Goal: Transaction & Acquisition: Purchase product/service

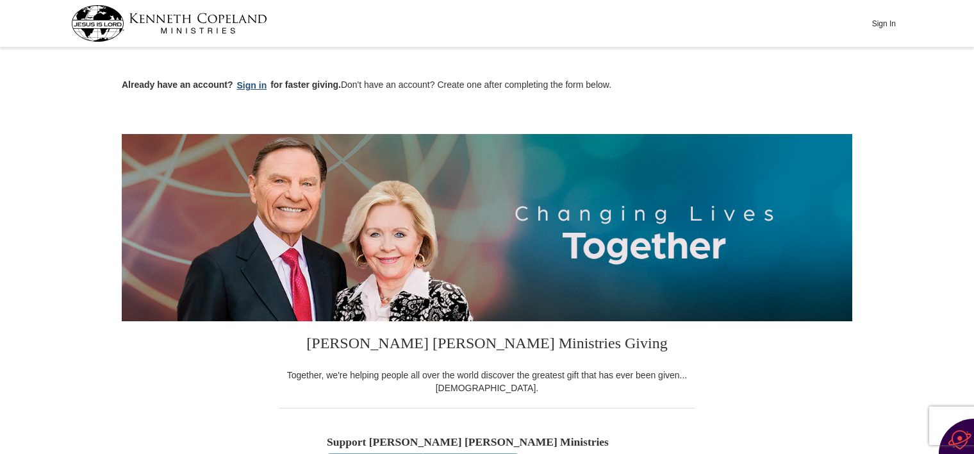
click at [245, 84] on button "Sign in" at bounding box center [252, 85] width 38 height 15
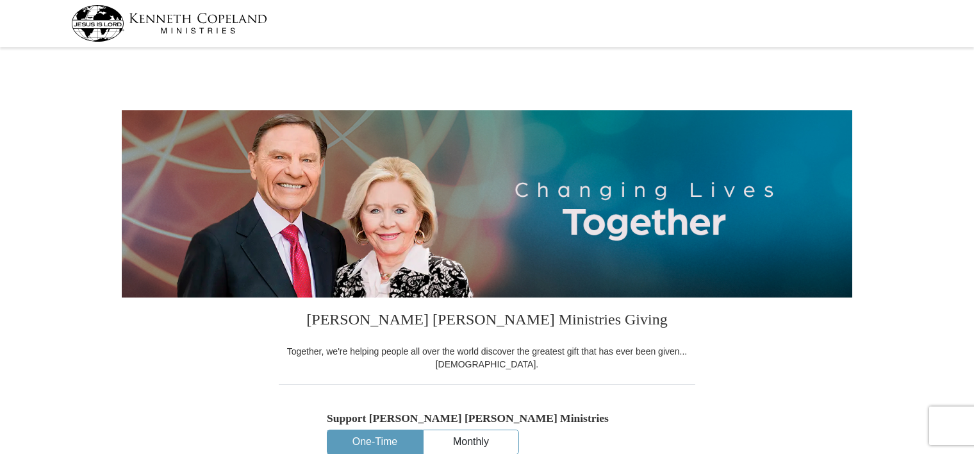
select select "[GEOGRAPHIC_DATA]"
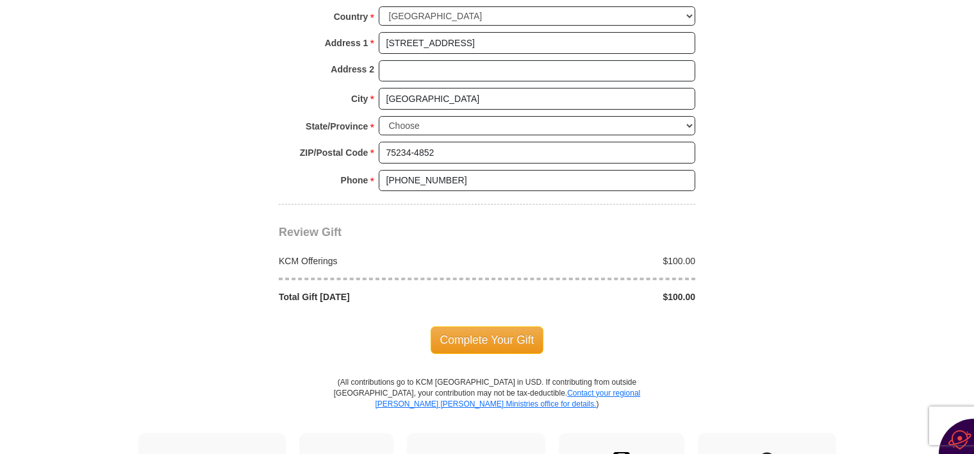
scroll to position [1000, 0]
click at [476, 327] on span "Complete Your Gift" at bounding box center [487, 338] width 113 height 27
